Goal: Information Seeking & Learning: Understand process/instructions

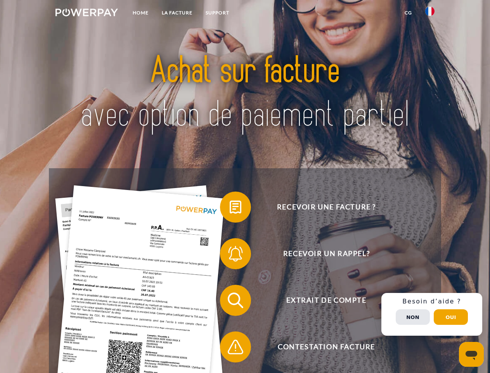
click at [87, 14] on img at bounding box center [87, 13] width 63 height 8
click at [430, 14] on img at bounding box center [430, 11] width 9 height 9
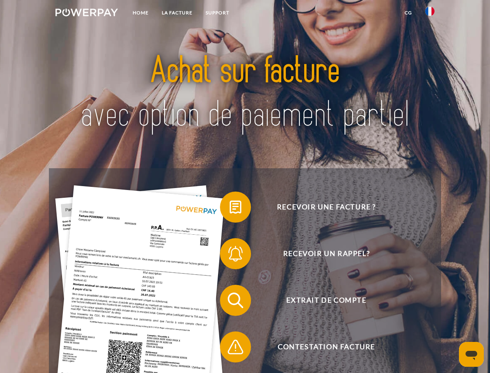
click at [408, 13] on link "CG" at bounding box center [408, 13] width 21 height 14
click at [230, 208] on span at bounding box center [224, 207] width 39 height 39
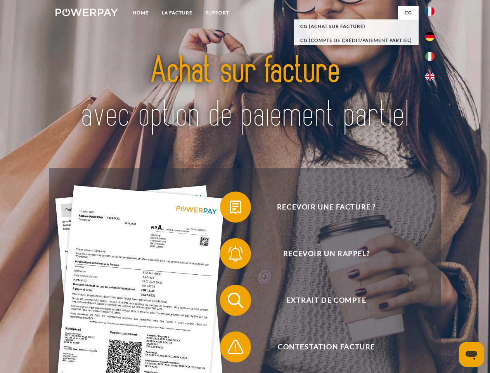
click at [230, 255] on div "Recevoir une facture ? Recevoir un rappel? Extrait de compte retour" at bounding box center [245, 323] width 392 height 311
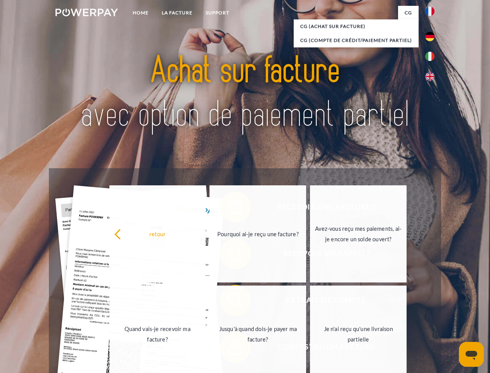
click at [230, 302] on link "Jusqu'à quand dois-je payer ma facture?" at bounding box center [258, 333] width 97 height 97
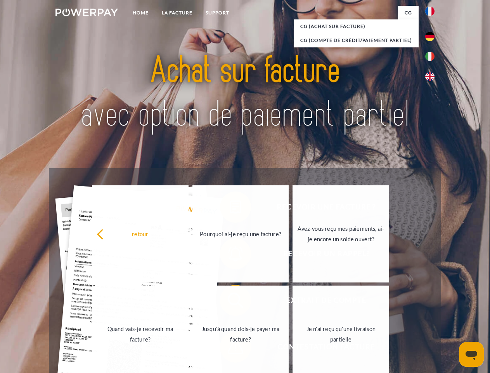
click at [293, 348] on link "Je n'ai reçu qu'une livraison partielle" at bounding box center [341, 333] width 97 height 97
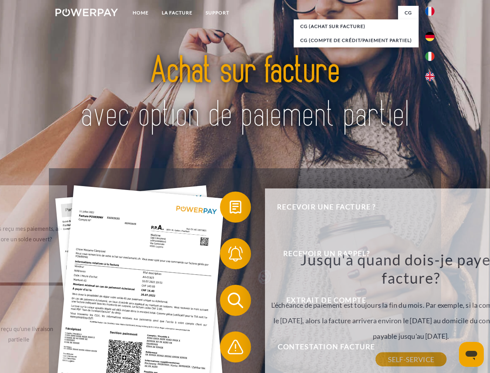
click at [432, 314] on div "Recevoir une facture ? Recevoir un rappel? Extrait de compte retour" at bounding box center [245, 323] width 392 height 311
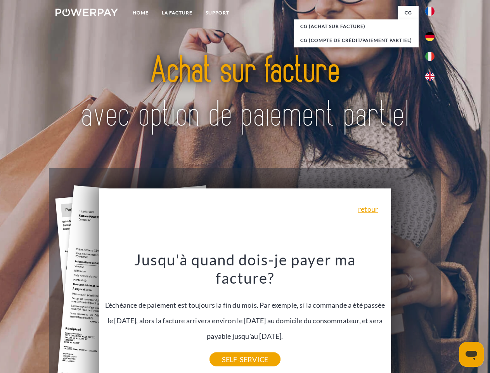
click at [413, 316] on span "Extrait de compte" at bounding box center [326, 300] width 190 height 31
click at [451, 317] on header "Home LA FACTURE Support" at bounding box center [245, 268] width 490 height 536
